Goal: Transaction & Acquisition: Purchase product/service

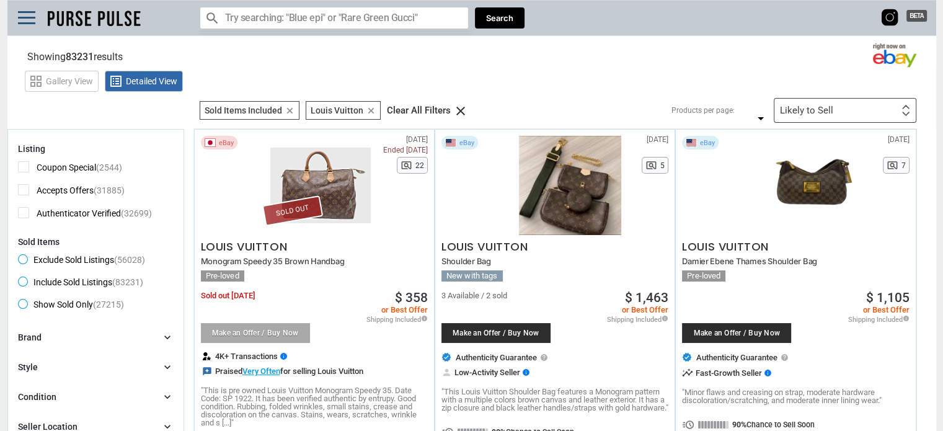
click at [23, 257] on span "Exclude Sold Listings (56028)" at bounding box center [81, 261] width 127 height 15
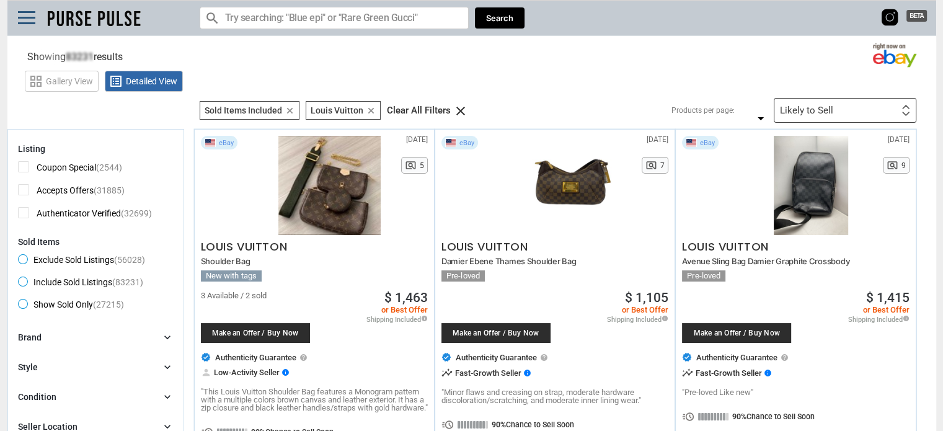
click at [25, 211] on span "Authenticator Verified (32699)" at bounding box center [85, 215] width 134 height 16
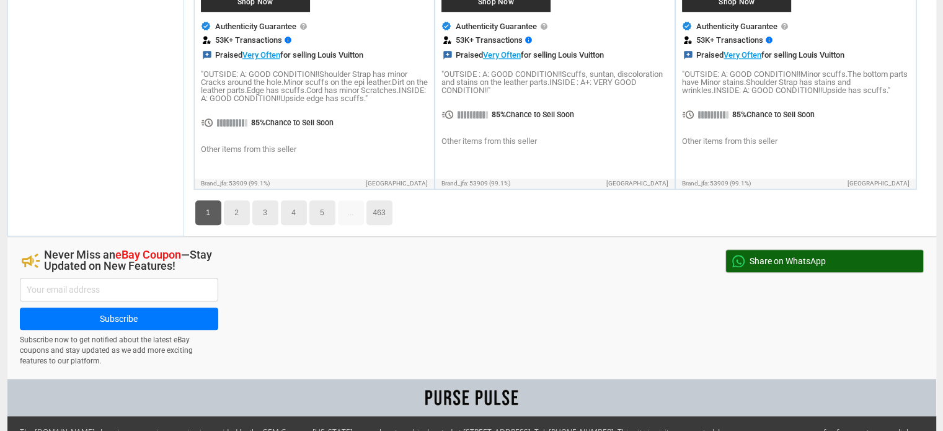
scroll to position [5802, 0]
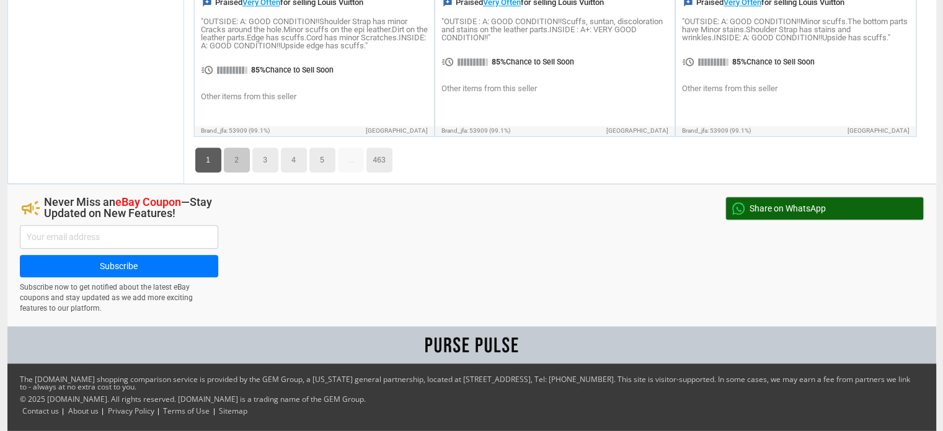
click at [238, 172] on link "2" at bounding box center [237, 160] width 26 height 25
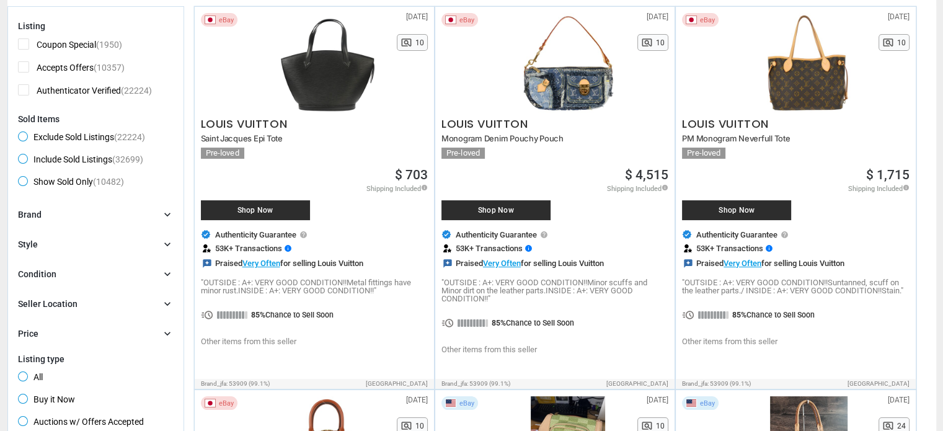
scroll to position [124, 0]
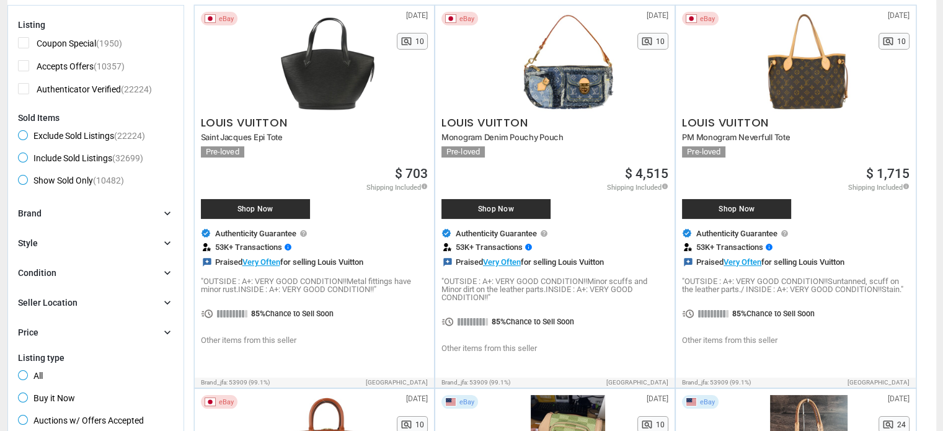
click at [114, 305] on div "Seller Location chevron_right" at bounding box center [96, 302] width 156 height 12
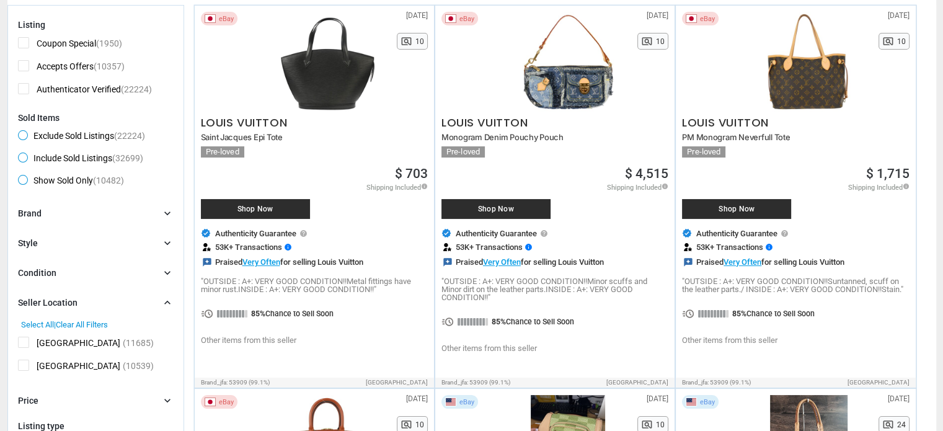
click at [28, 365] on span "[GEOGRAPHIC_DATA]" at bounding box center [69, 368] width 102 height 16
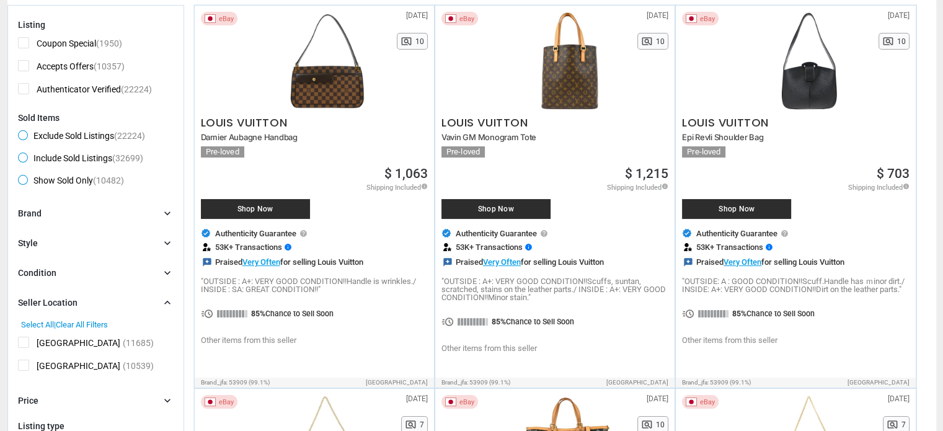
click at [167, 299] on icon "chevron_right" at bounding box center [167, 302] width 12 height 12
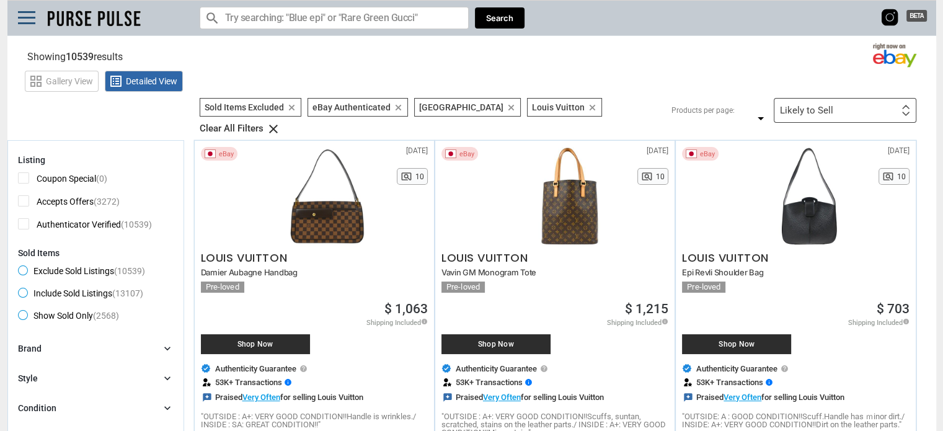
click at [337, 18] on input "Search for models" at bounding box center [334, 18] width 269 height 22
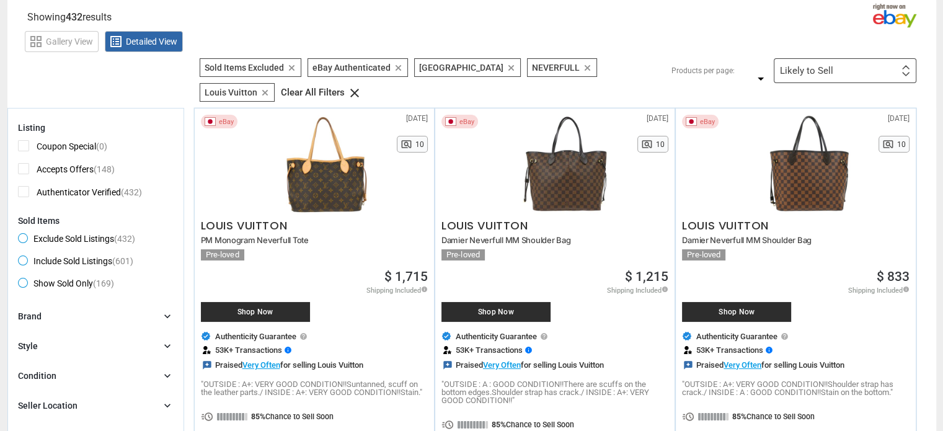
scroll to position [62, 0]
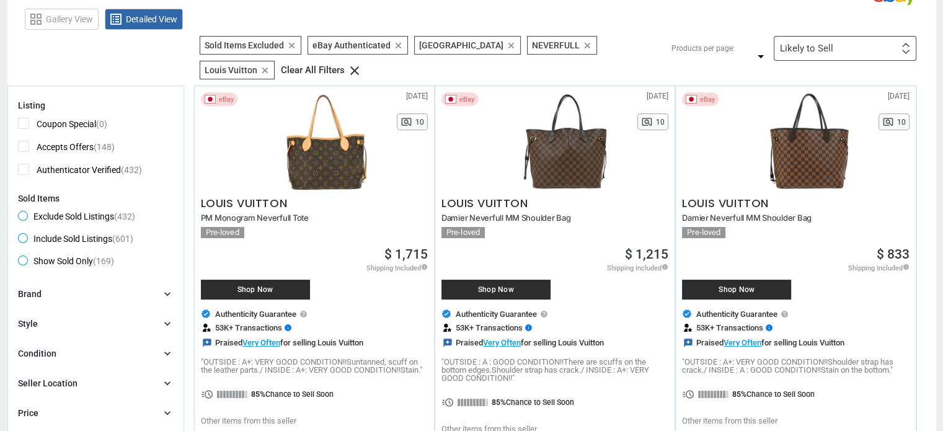
type input "neverfull"
click at [809, 44] on div "Likely to Sell" at bounding box center [806, 48] width 53 height 9
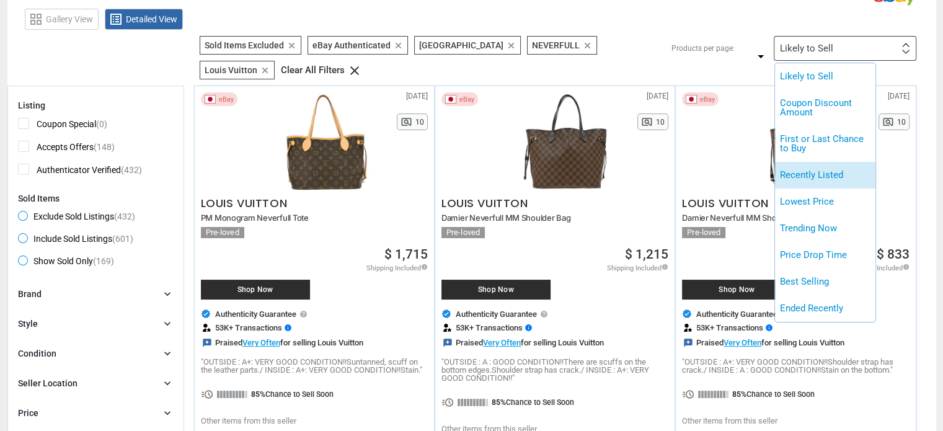
click at [822, 174] on li "Recently Listed" at bounding box center [825, 175] width 100 height 27
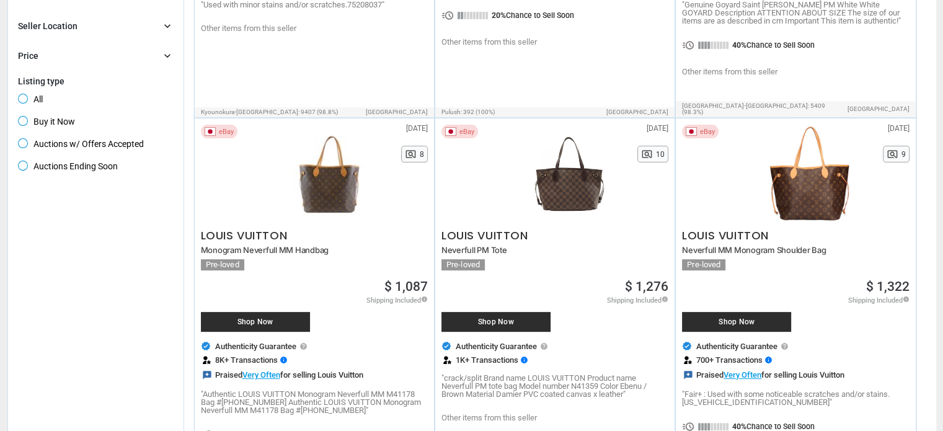
scroll to position [496, 0]
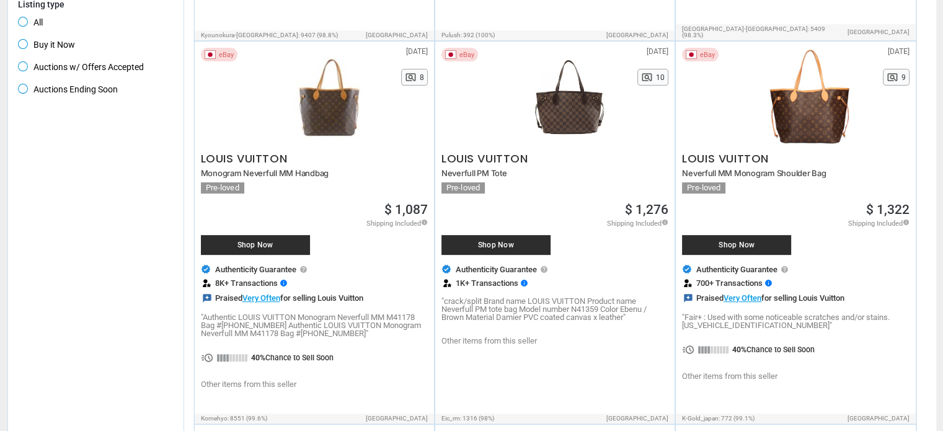
click at [777, 126] on div at bounding box center [811, 97] width 118 height 99
